Goal: Navigation & Orientation: Find specific page/section

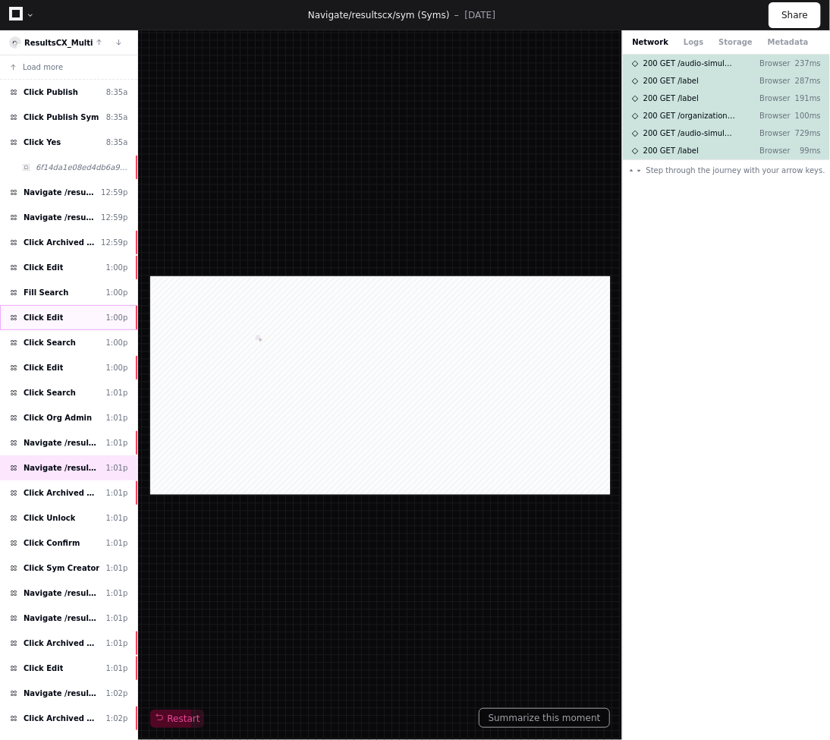
click at [83, 316] on div "Click Edit 1:00p" at bounding box center [68, 317] width 137 height 25
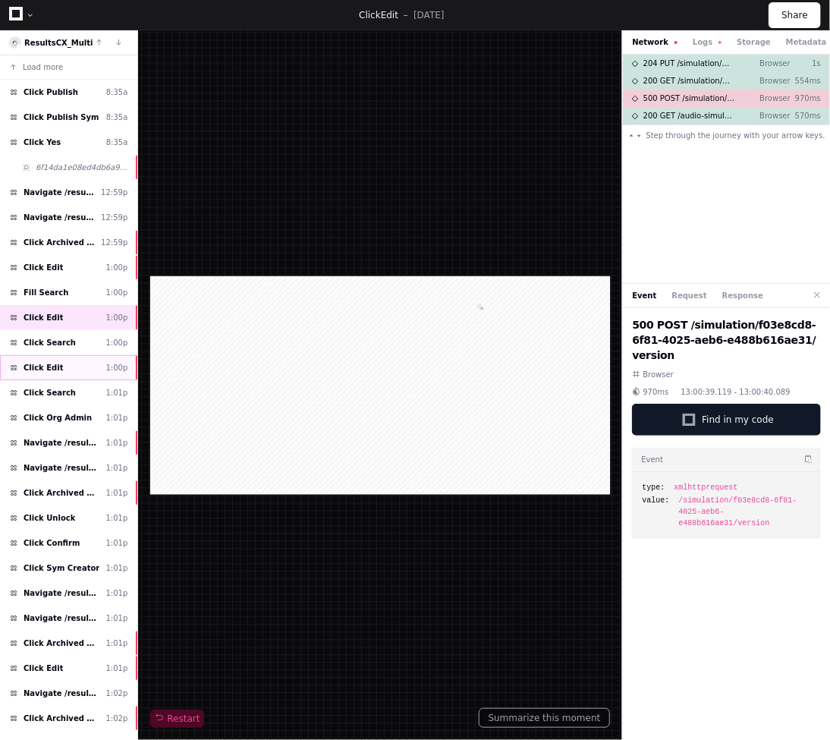
click at [81, 361] on div "Click Edit 1:00p" at bounding box center [68, 367] width 137 height 25
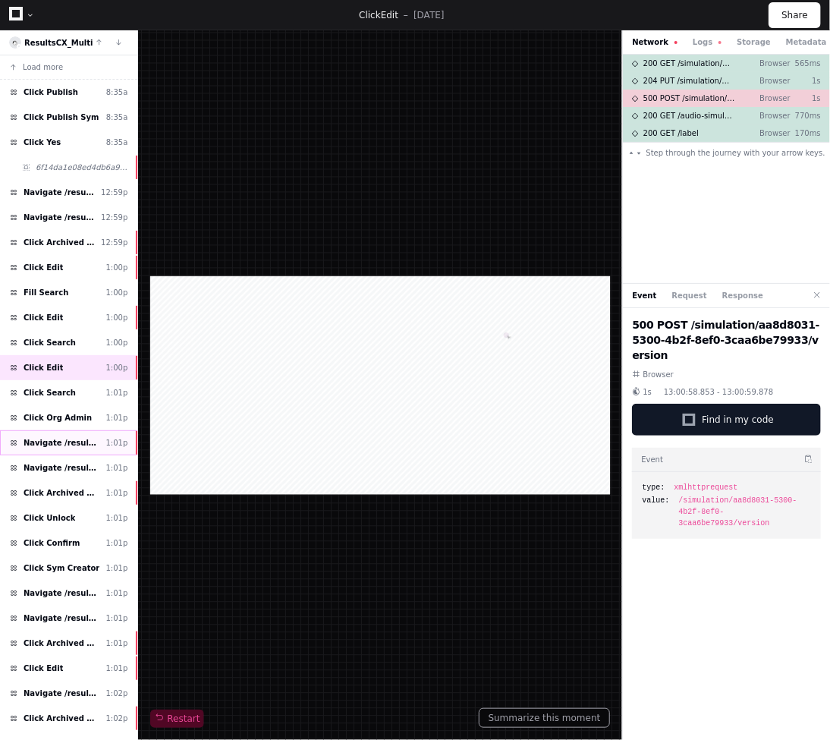
drag, startPoint x: 95, startPoint y: 435, endPoint x: 33, endPoint y: 433, distance: 62.2
click at [94, 437] on span "Navigate /resultscx/" at bounding box center [62, 442] width 77 height 11
